Goal: Task Accomplishment & Management: Use online tool/utility

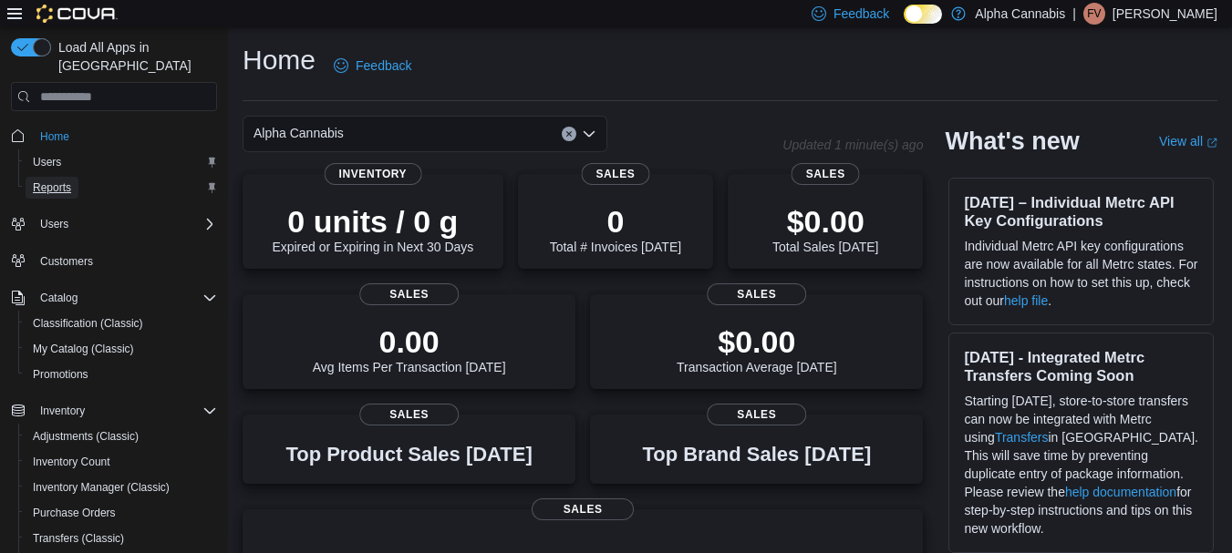
click at [51, 181] on span "Reports" at bounding box center [52, 188] width 38 height 15
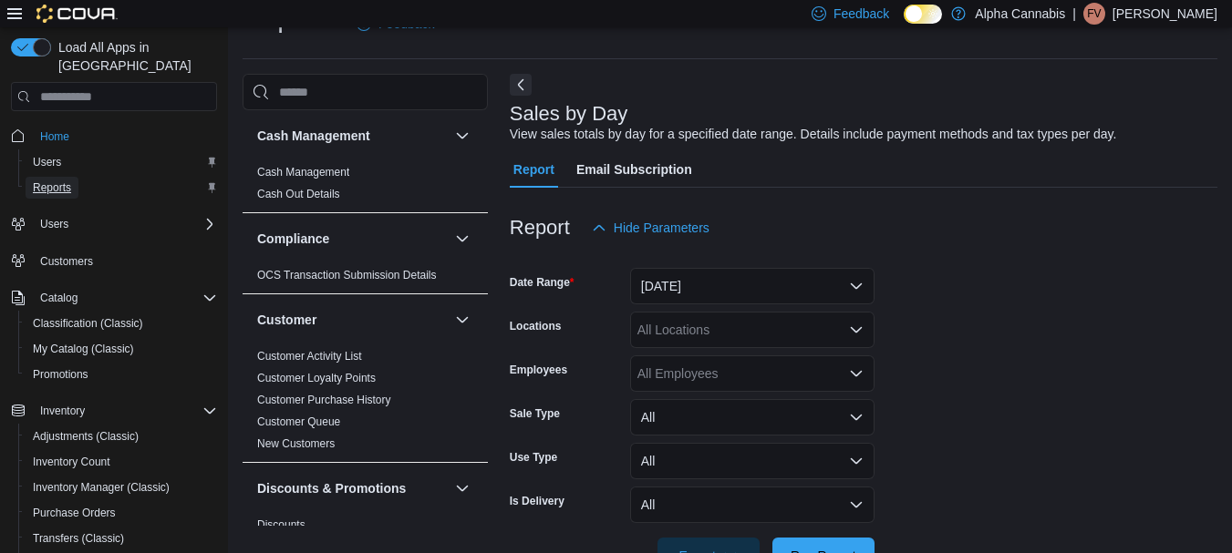
scroll to position [99, 0]
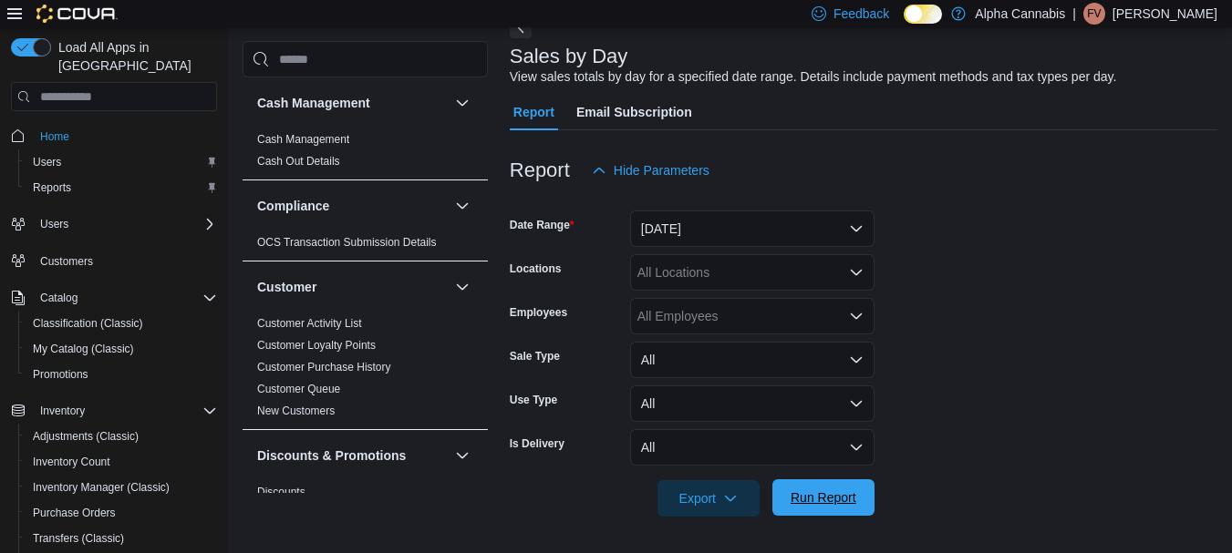
click at [819, 503] on span "Run Report" at bounding box center [824, 498] width 66 height 18
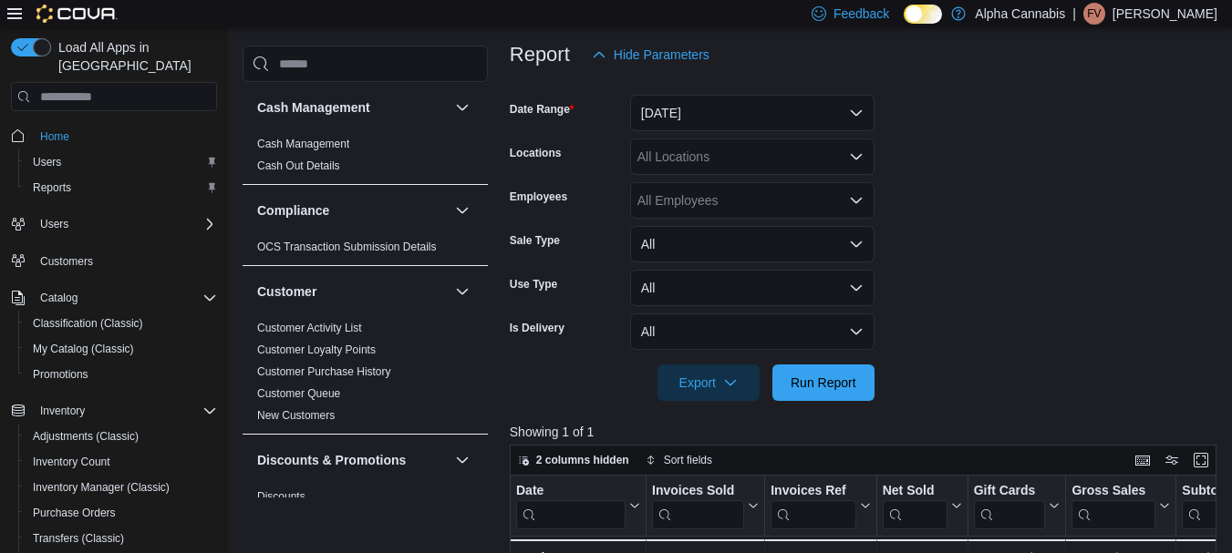
scroll to position [282, 0]
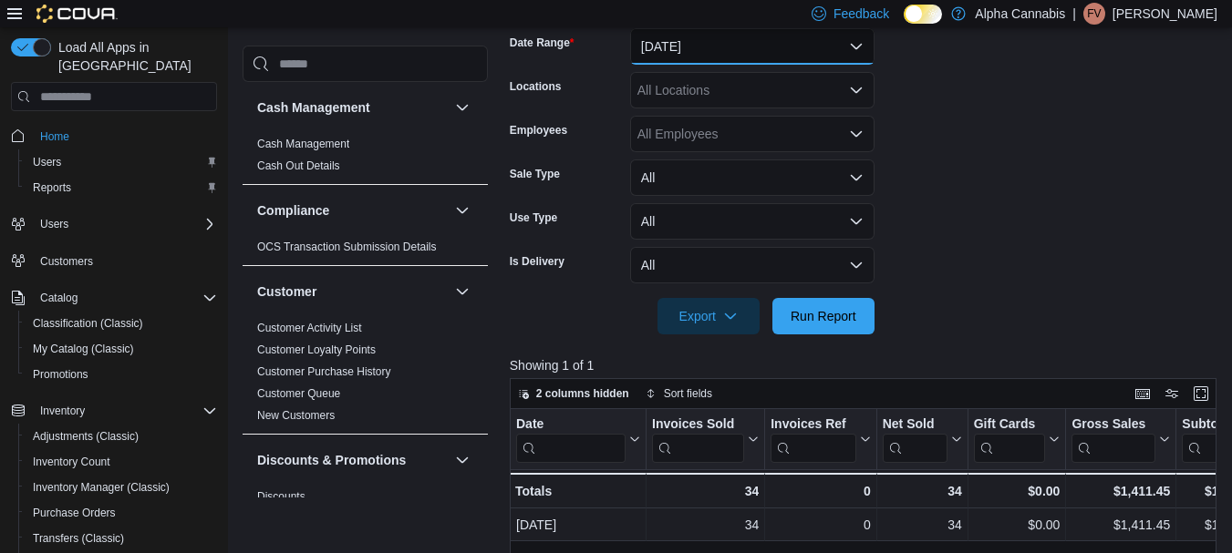
click at [726, 40] on button "[DATE]" at bounding box center [752, 46] width 244 height 36
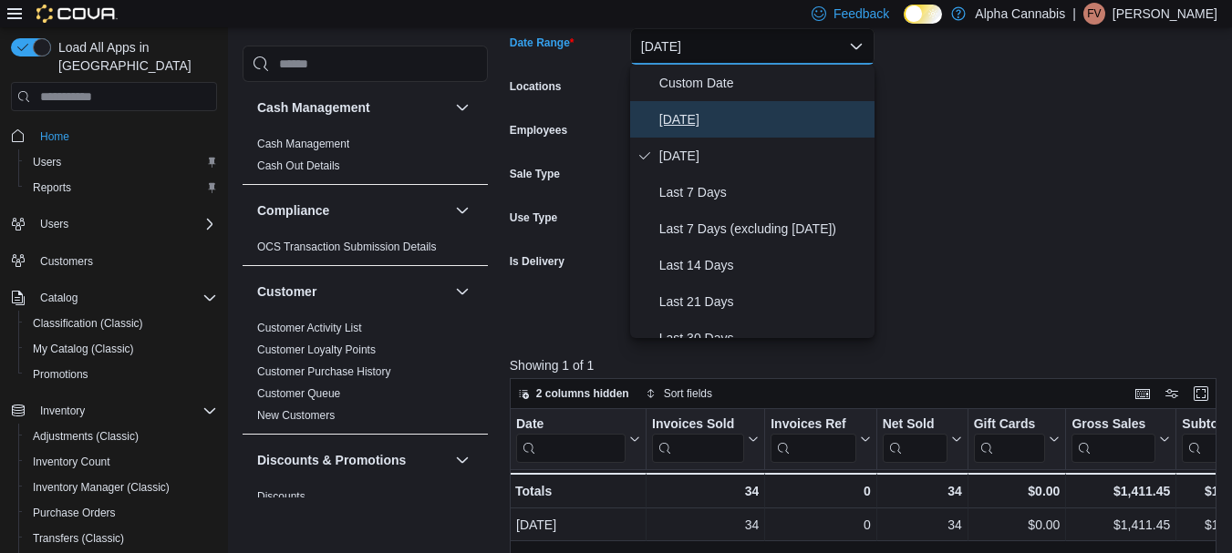
click at [691, 119] on span "[DATE]" at bounding box center [763, 120] width 208 height 22
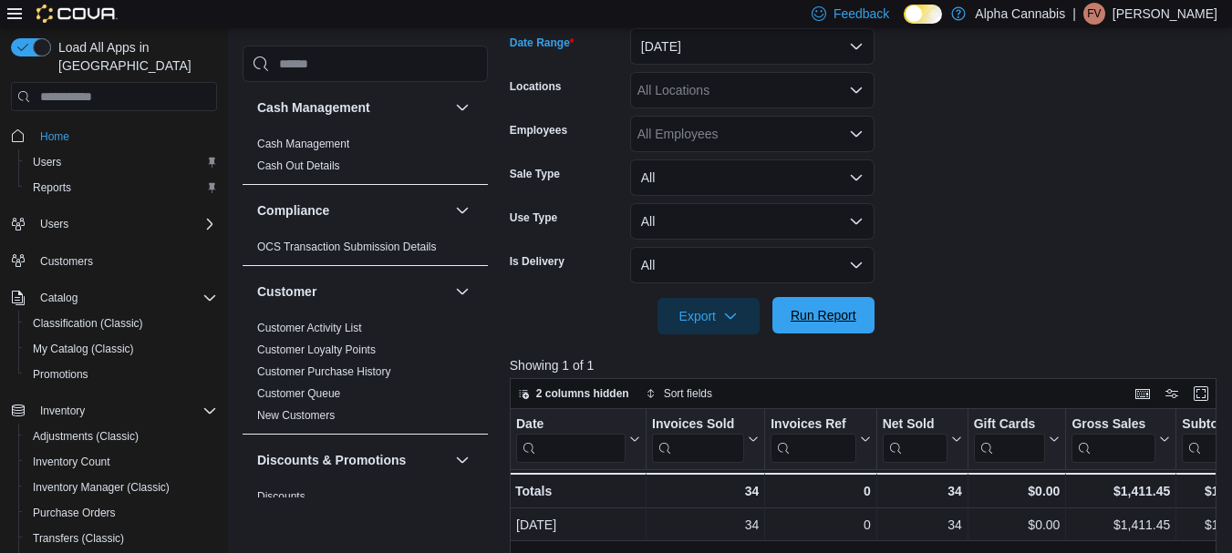
click at [799, 330] on span "Run Report" at bounding box center [823, 315] width 80 height 36
